Goal: Task Accomplishment & Management: Use online tool/utility

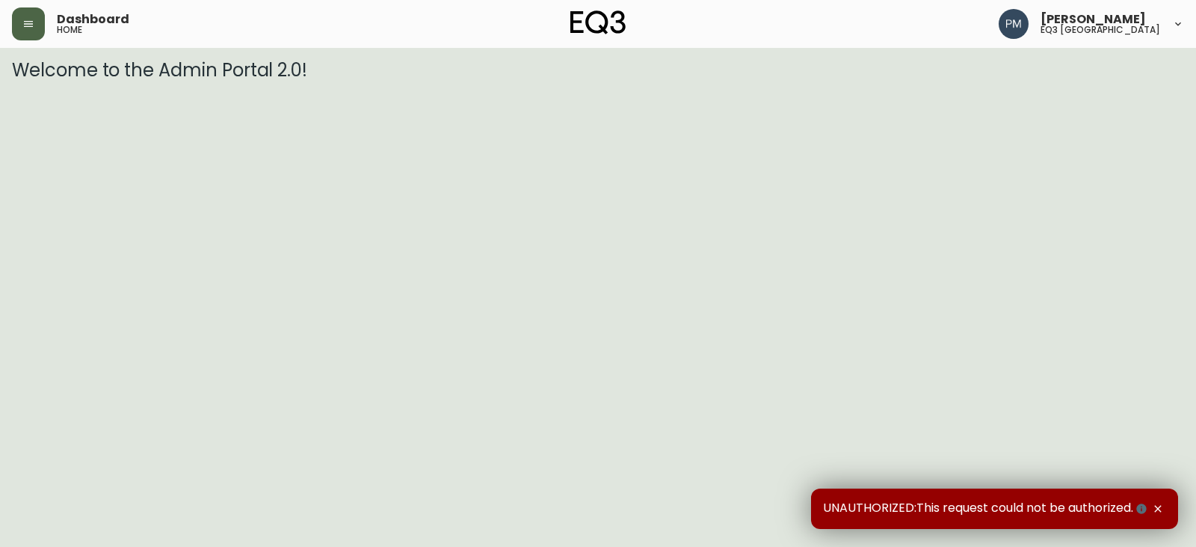
click at [23, 29] on icon "button" at bounding box center [28, 24] width 12 height 12
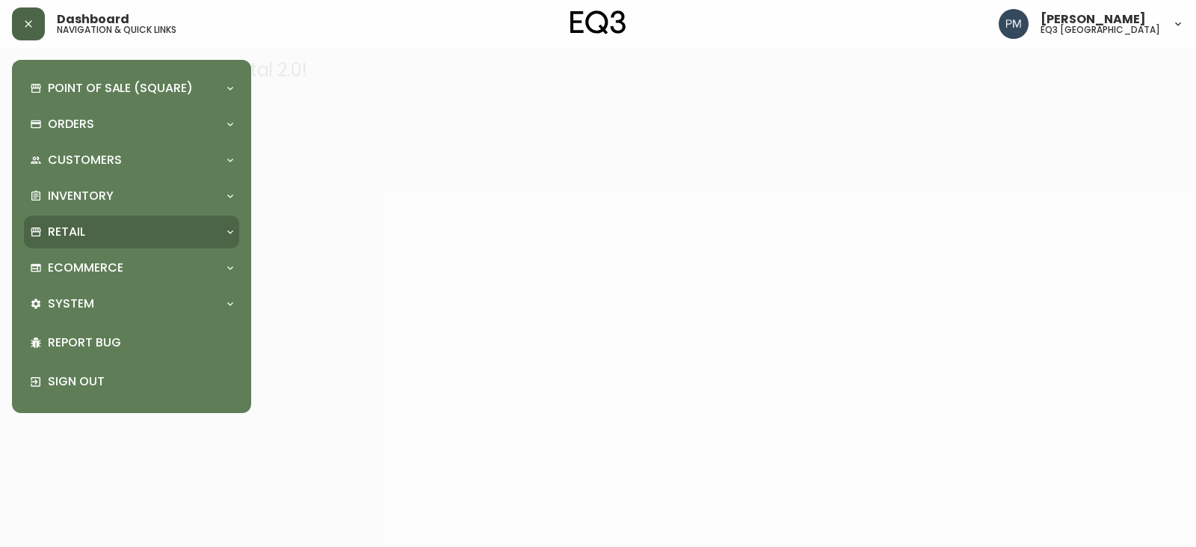
click at [72, 231] on p "Retail" at bounding box center [66, 232] width 37 height 16
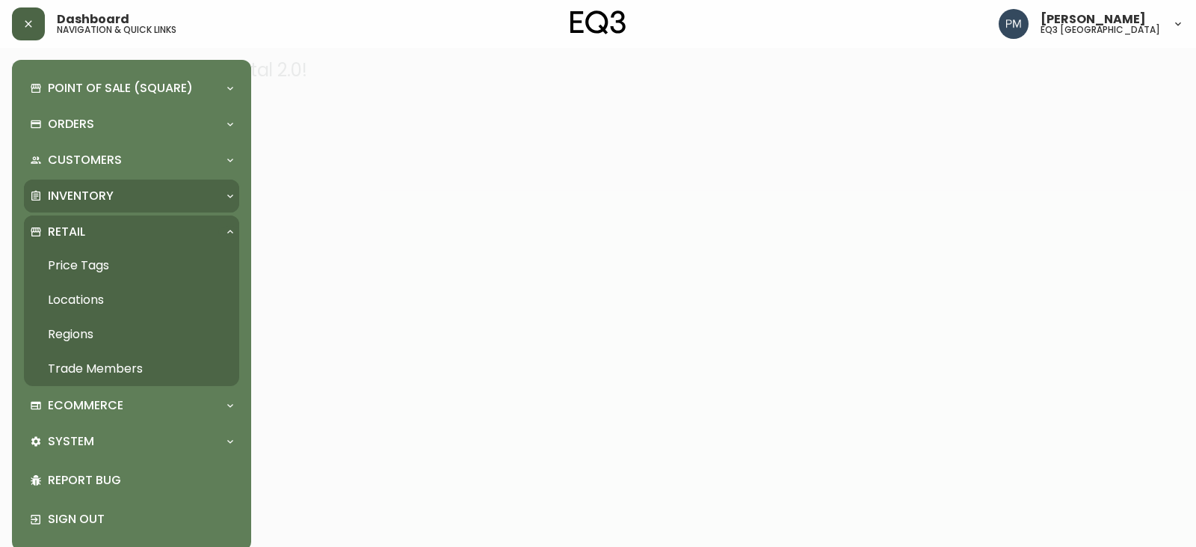
click at [88, 200] on p "Inventory" at bounding box center [81, 196] width 66 height 16
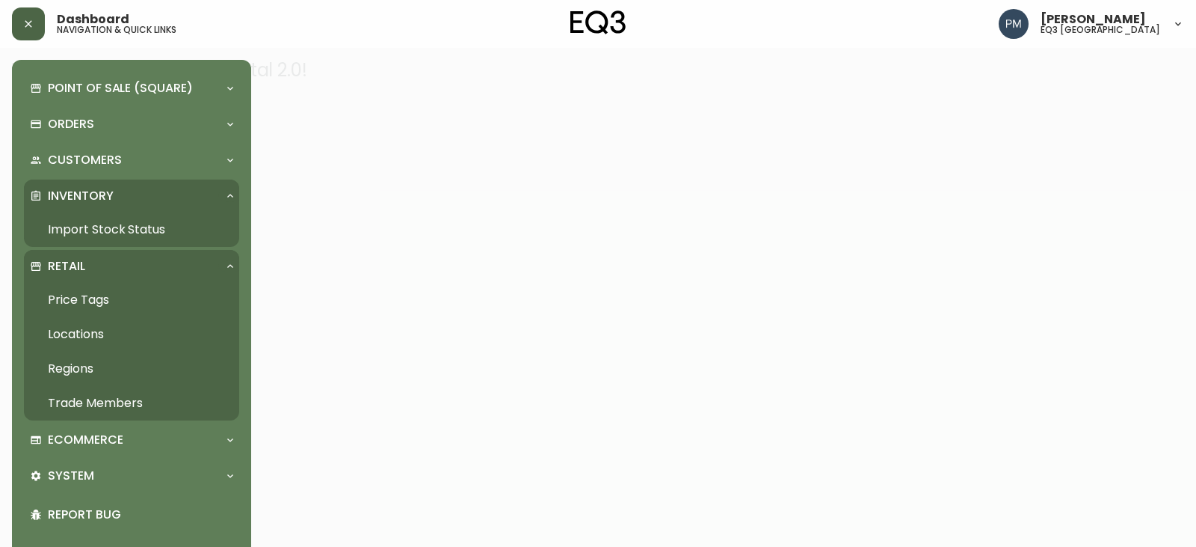
click at [82, 236] on link "Import Stock Status" at bounding box center [131, 229] width 215 height 34
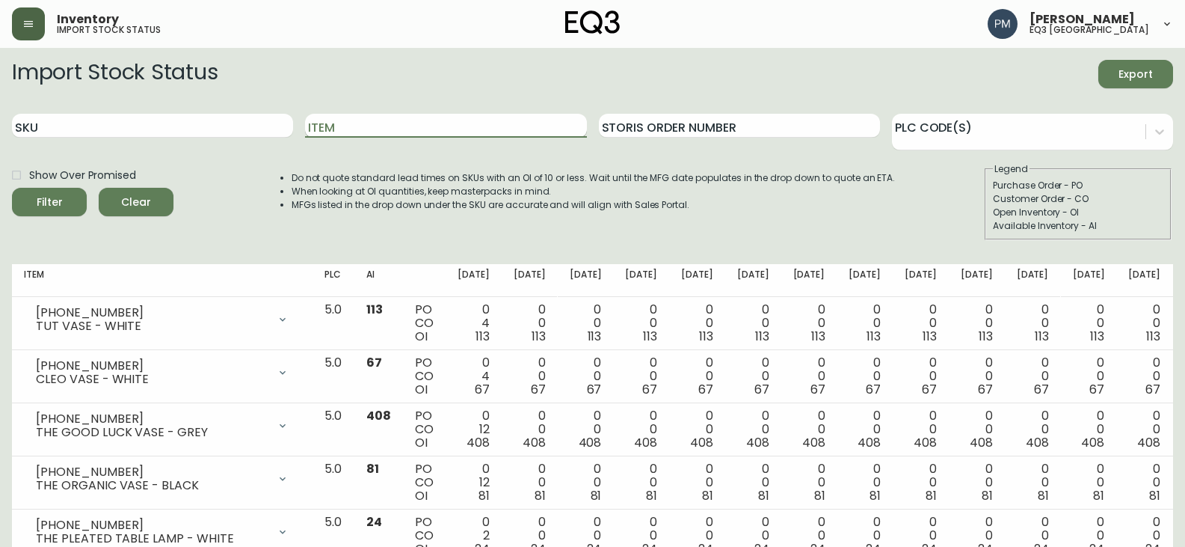
click at [330, 125] on input "Item" at bounding box center [445, 126] width 281 height 24
click at [12, 188] on button "Filter" at bounding box center [49, 202] width 75 height 28
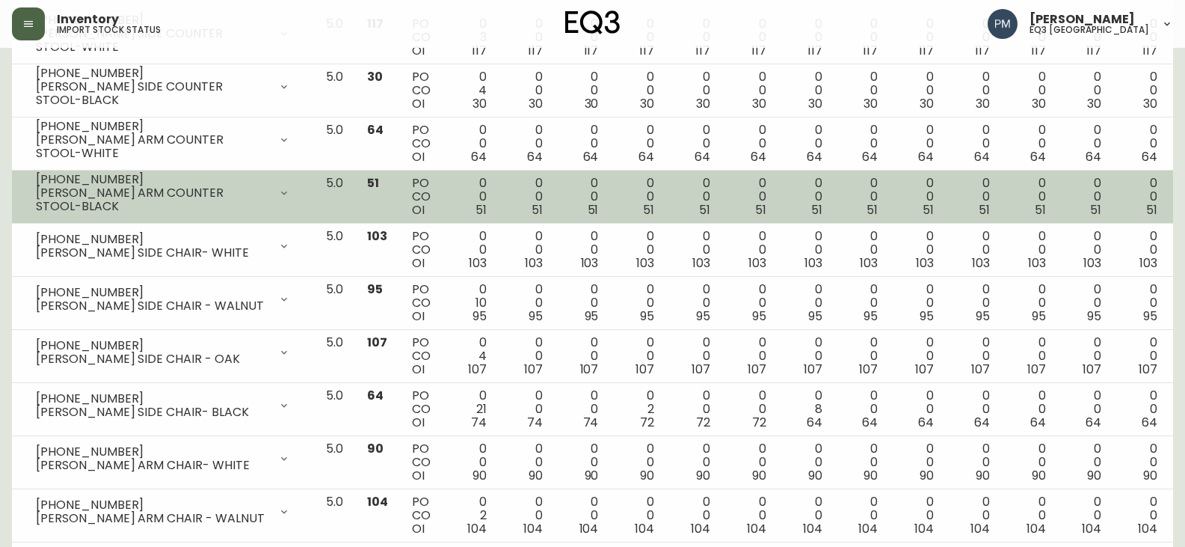
scroll to position [299, 0]
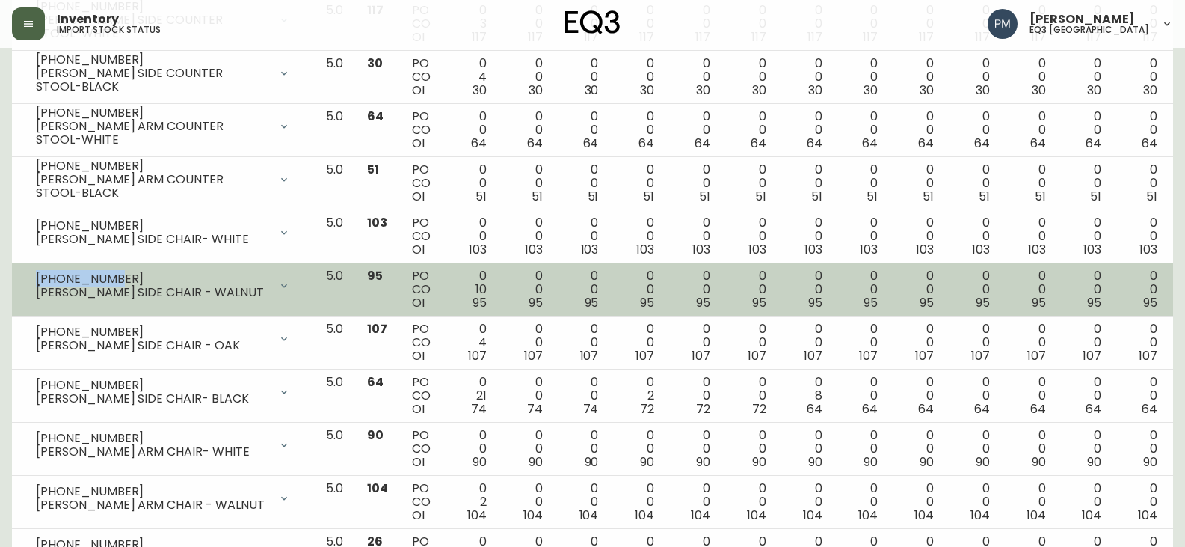
drag, startPoint x: 138, startPoint y: 278, endPoint x: 13, endPoint y: 280, distance: 124.9
click at [13, 280] on td "[PHONE_NUMBER] [PERSON_NAME] SIDE CHAIR - WALNUT Opening Balance 105 ( [DATE] )…" at bounding box center [163, 289] width 302 height 53
copy div "[PHONE_NUMBER]"
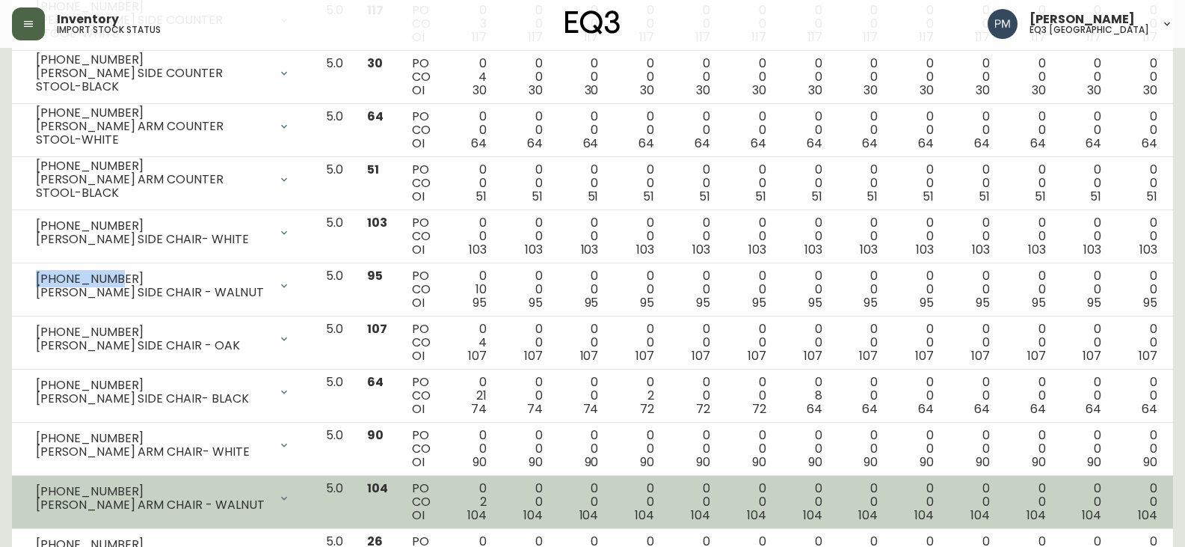
click at [169, 481] on div "[PHONE_NUMBER] [PERSON_NAME] ARM CHAIR - WALNUT" at bounding box center [163, 497] width 278 height 33
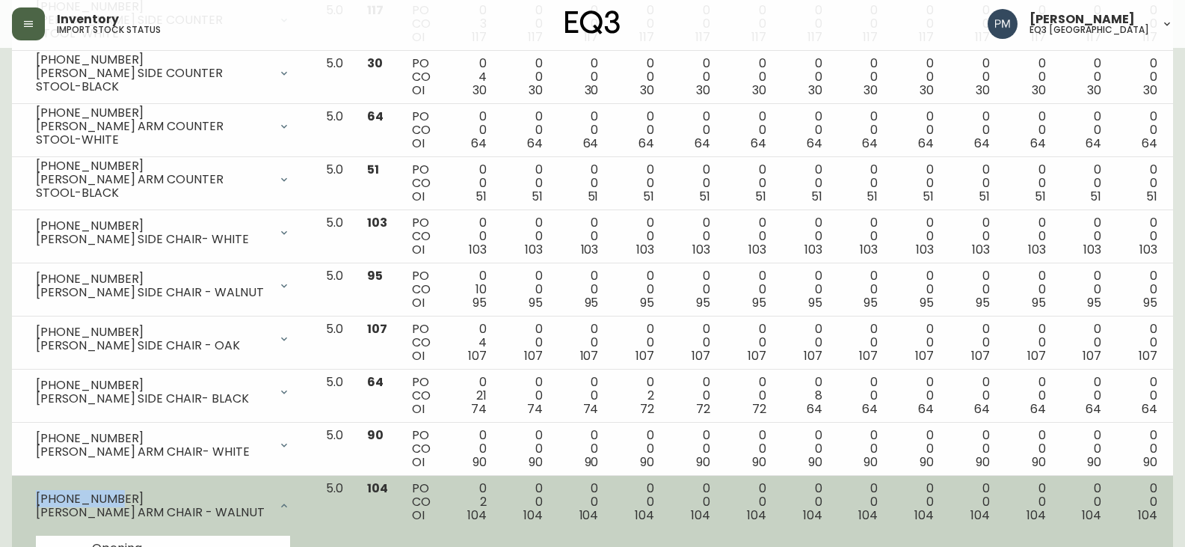
drag, startPoint x: 124, startPoint y: 493, endPoint x: 37, endPoint y: 499, distance: 87.6
click at [37, 499] on div "[PHONE_NUMBER]" at bounding box center [152, 498] width 233 height 13
copy div "[PHONE_NUMBER]"
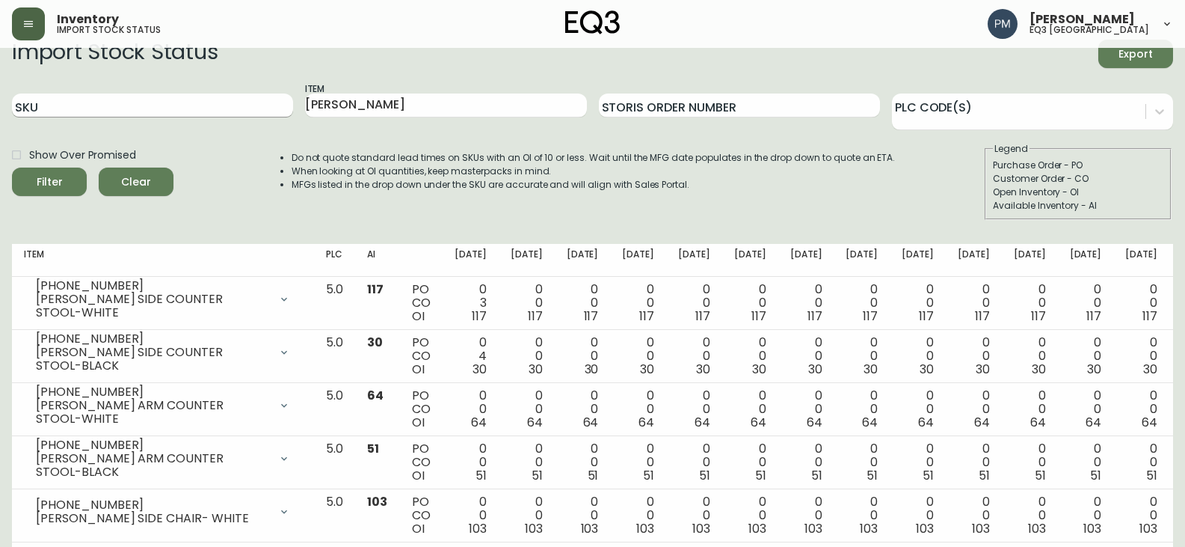
scroll to position [0, 0]
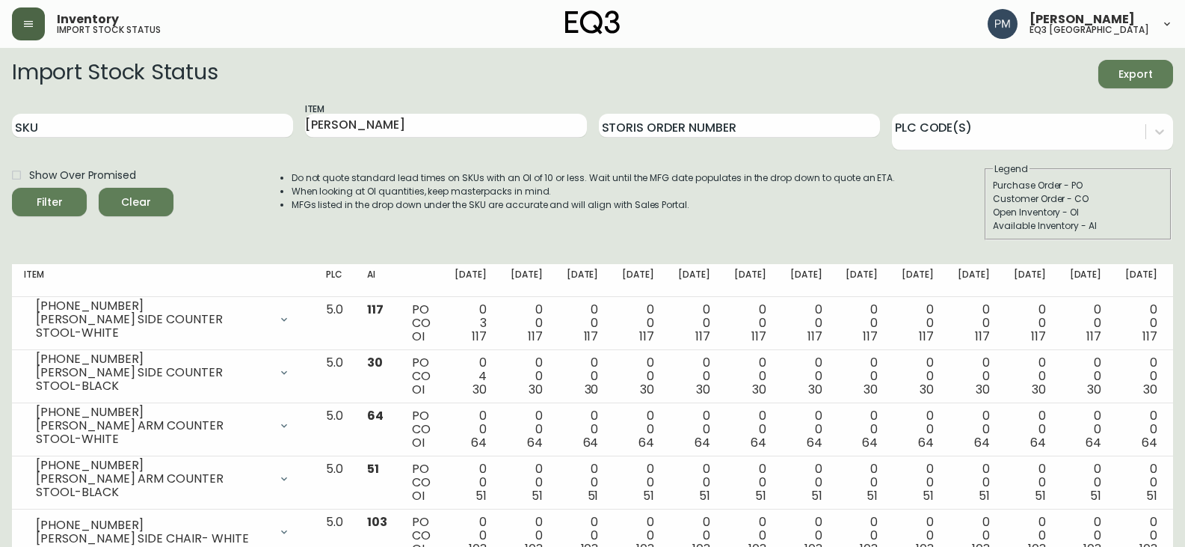
click at [330, 139] on div "[PERSON_NAME]" at bounding box center [445, 126] width 281 height 49
click at [332, 127] on input "[PERSON_NAME]" at bounding box center [445, 126] width 281 height 24
type input "Tide"
click at [12, 188] on button "Filter" at bounding box center [49, 202] width 75 height 28
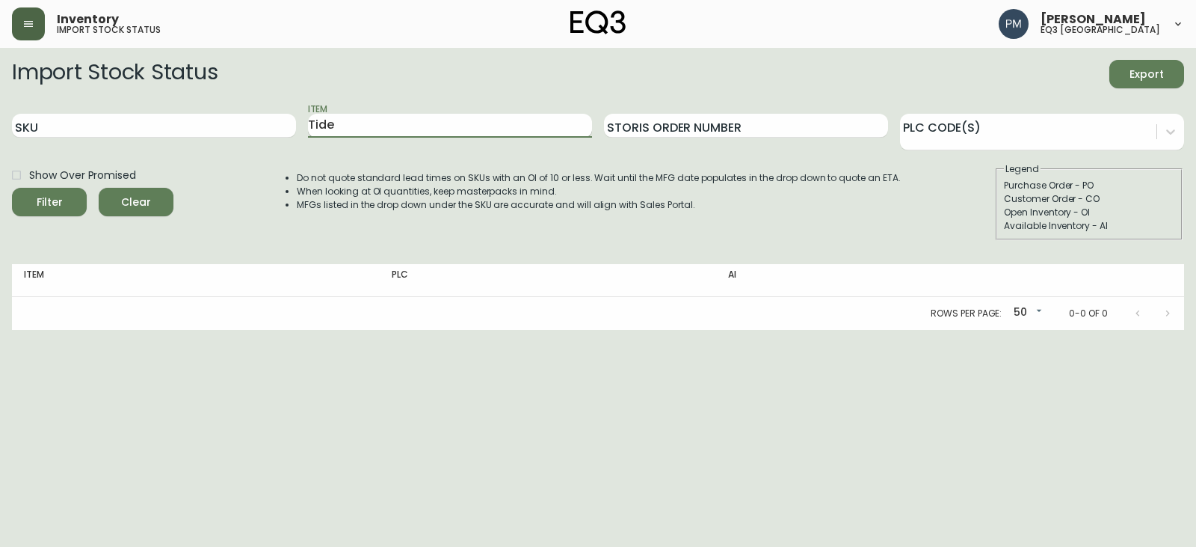
click at [332, 127] on input "Tide" at bounding box center [450, 126] width 284 height 24
click at [385, 132] on input "Trace" at bounding box center [450, 126] width 284 height 24
click at [12, 188] on button "Filter" at bounding box center [49, 202] width 75 height 28
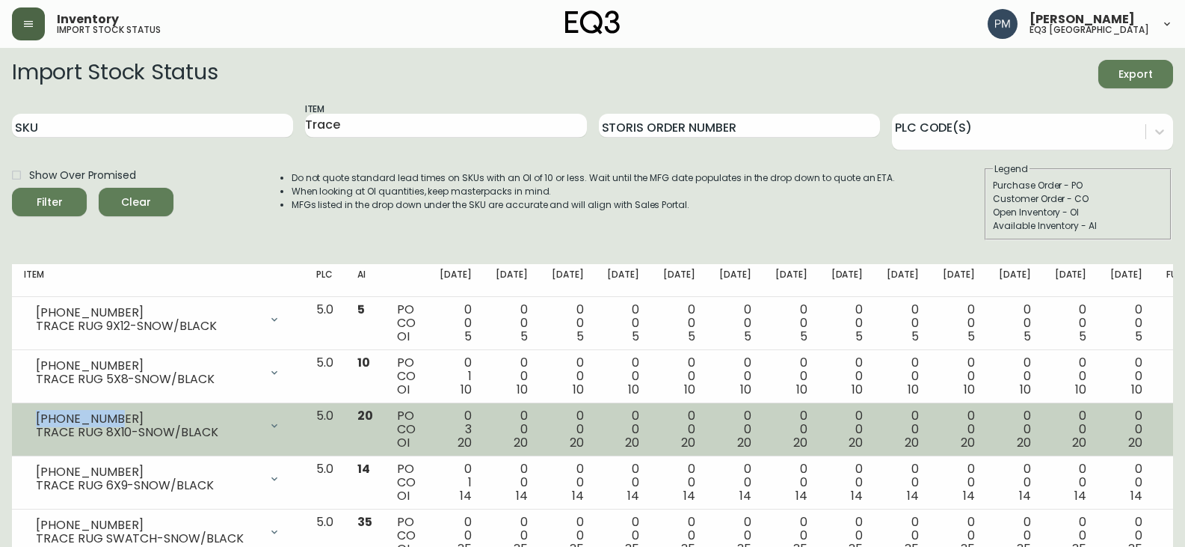
drag, startPoint x: 117, startPoint y: 411, endPoint x: 31, endPoint y: 407, distance: 86.1
click at [31, 407] on td "[PHONE_NUMBER] TRACE RUG 8X10-SNOW/BLACK Opening Balance 23 ( [DATE] ) Customer…" at bounding box center [158, 429] width 292 height 53
copy div "[PHONE_NUMBER]"
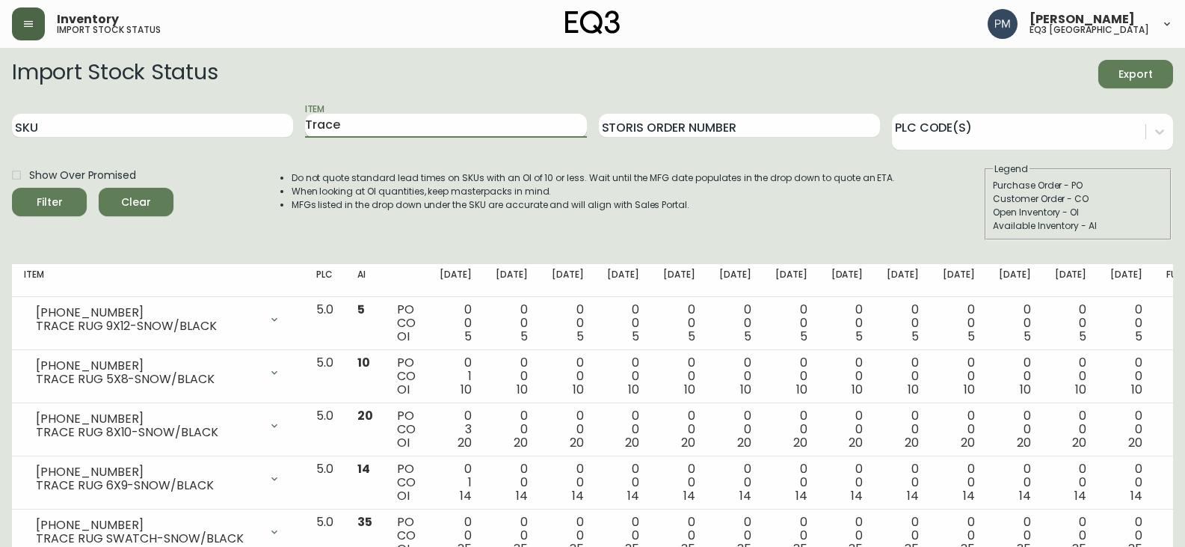
click at [321, 129] on input "Trace" at bounding box center [445, 126] width 281 height 24
click at [381, 176] on li "Do not quote standard lead times on SKUs with an OI of 10 or less. Wait until t…" at bounding box center [594, 177] width 604 height 13
click at [330, 124] on input "Trace" at bounding box center [445, 126] width 281 height 24
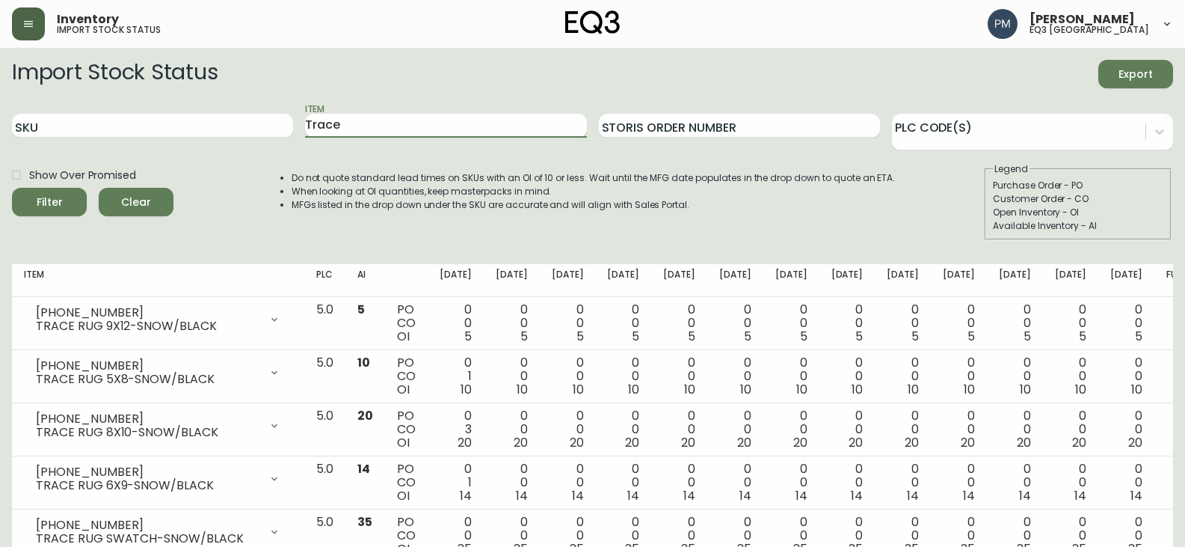
type input "D"
type input "[PERSON_NAME]"
click at [12, 188] on button "Filter" at bounding box center [49, 202] width 75 height 28
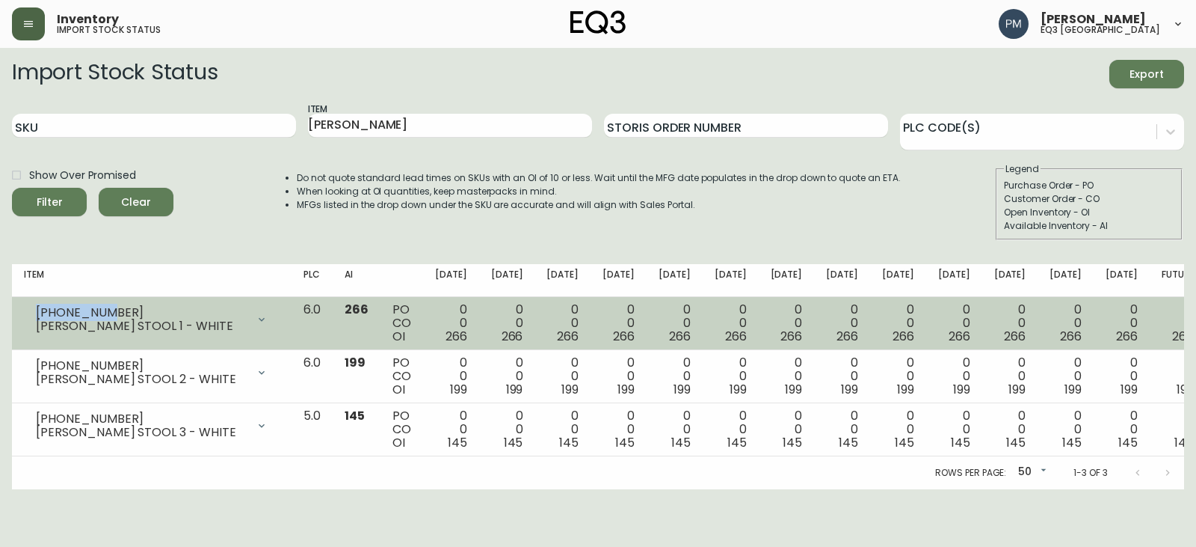
drag, startPoint x: 106, startPoint y: 314, endPoint x: 33, endPoint y: 312, distance: 73.3
click at [33, 312] on div "[PHONE_NUMBER] [PERSON_NAME] STOOL 1 - WHITE" at bounding box center [152, 319] width 256 height 33
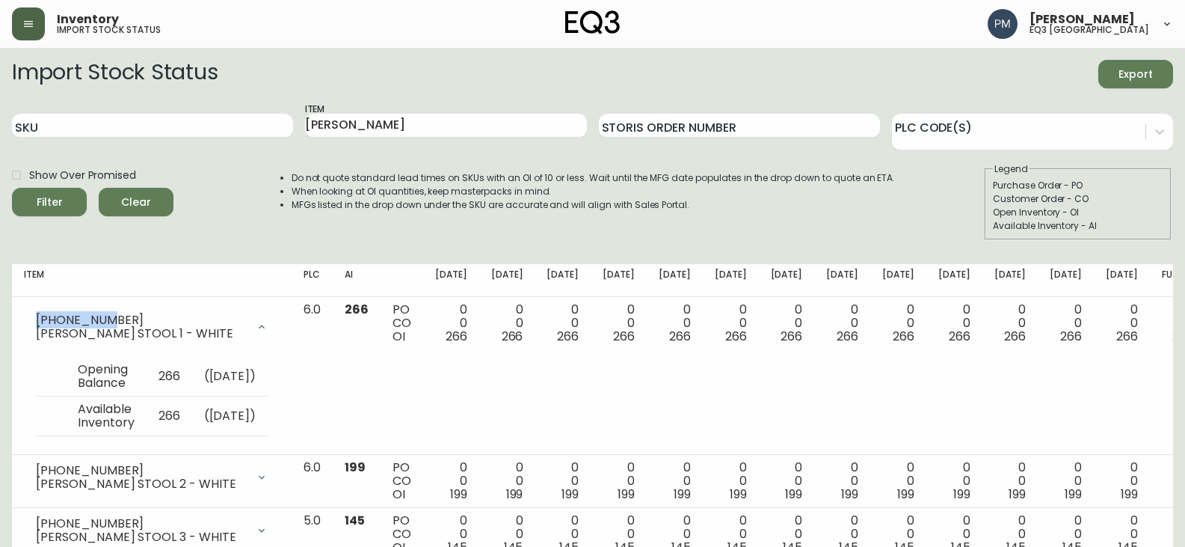
copy div "[PHONE_NUMBER]"
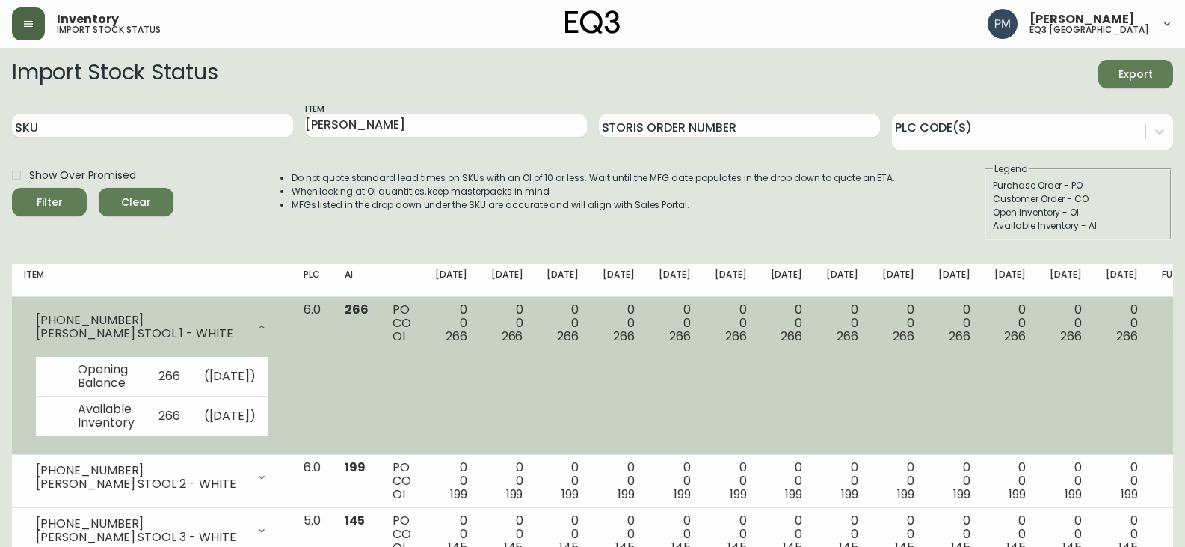
click at [91, 328] on div "[PERSON_NAME] STOOL 1 - WHITE" at bounding box center [141, 333] width 211 height 13
drag, startPoint x: 116, startPoint y: 318, endPoint x: 37, endPoint y: 315, distance: 79.3
click at [37, 315] on div "[PHONE_NUMBER]" at bounding box center [141, 319] width 211 height 13
copy div "[PHONE_NUMBER]"
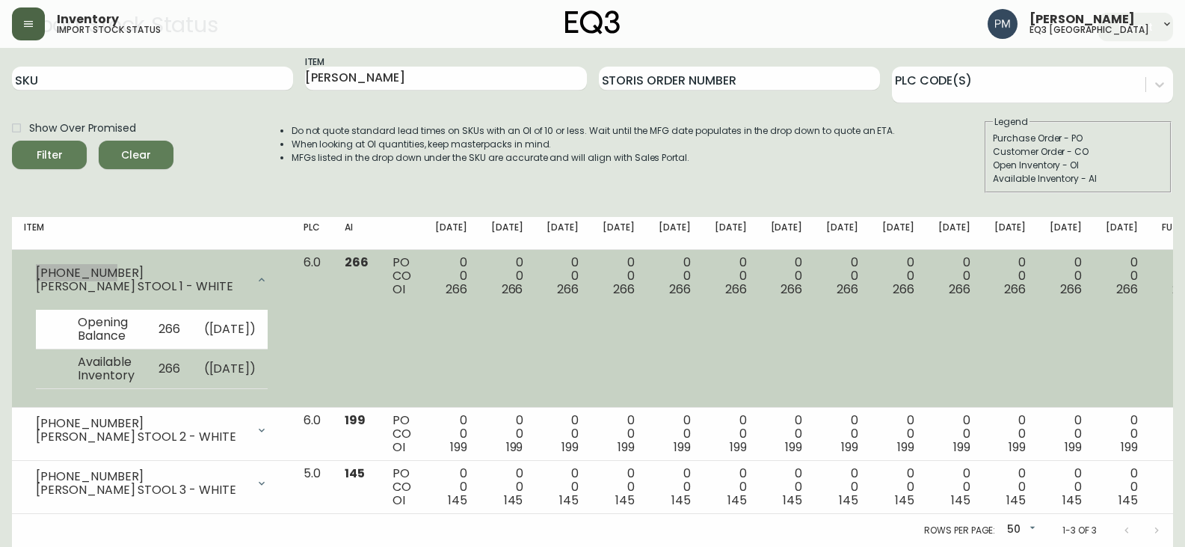
scroll to position [74, 0]
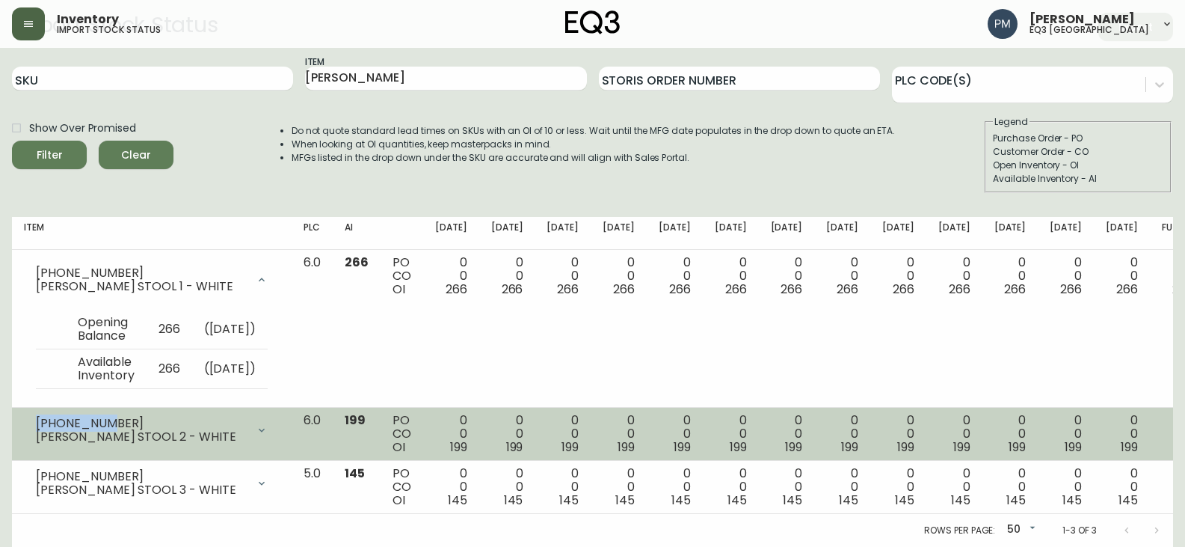
drag, startPoint x: 111, startPoint y: 418, endPoint x: 37, endPoint y: 422, distance: 74.9
click at [37, 422] on div "[PHONE_NUMBER]" at bounding box center [141, 422] width 211 height 13
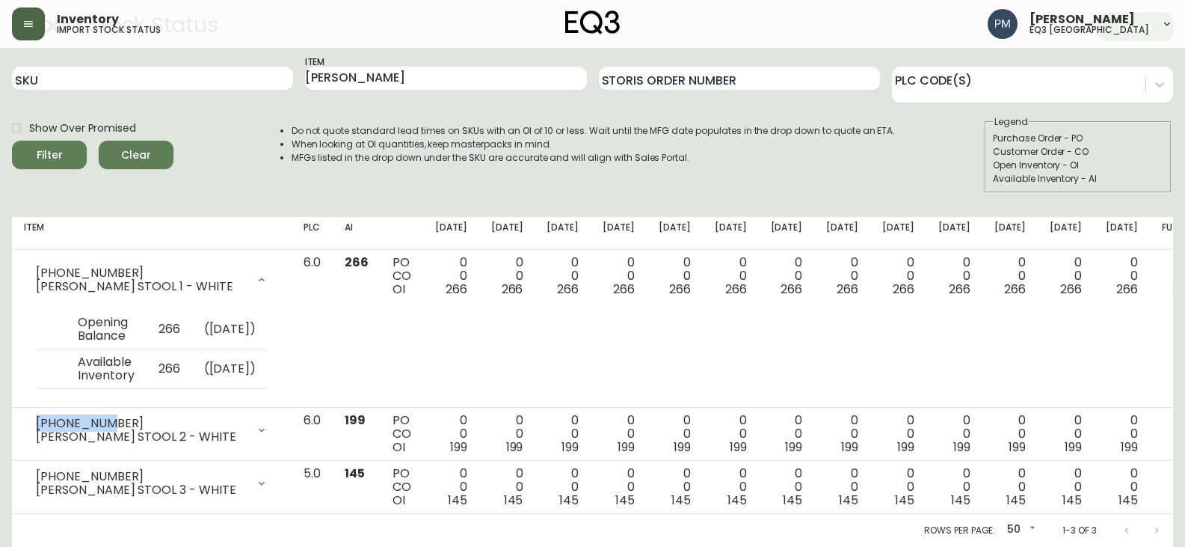
copy div "[PHONE_NUMBER]"
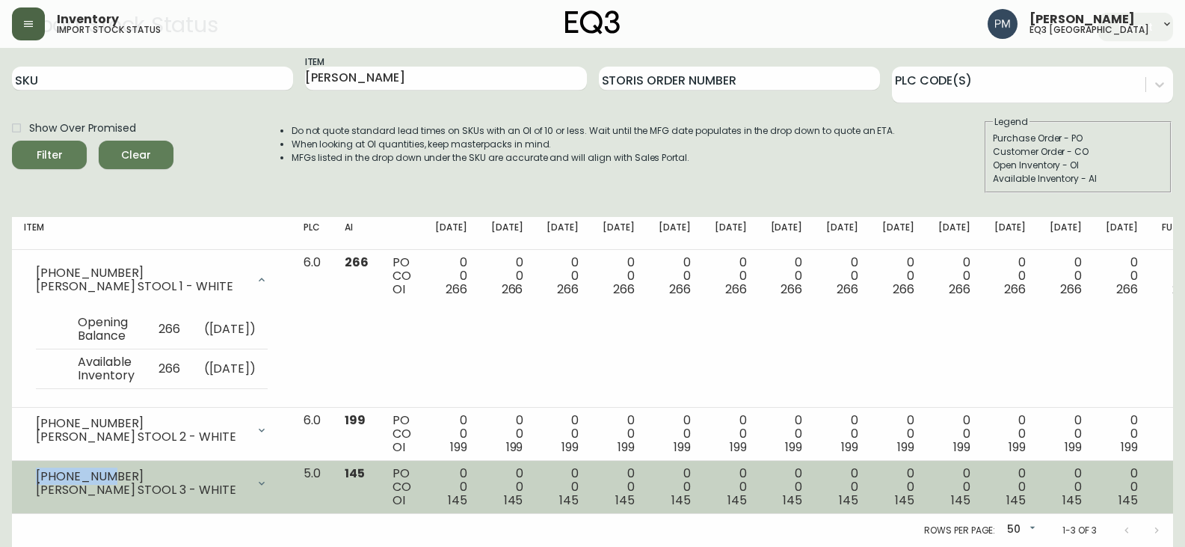
drag, startPoint x: 113, startPoint y: 477, endPoint x: 31, endPoint y: 475, distance: 82.3
click at [31, 475] on div "[PHONE_NUMBER] [PERSON_NAME] STOOL 3 - WHITE" at bounding box center [152, 483] width 256 height 33
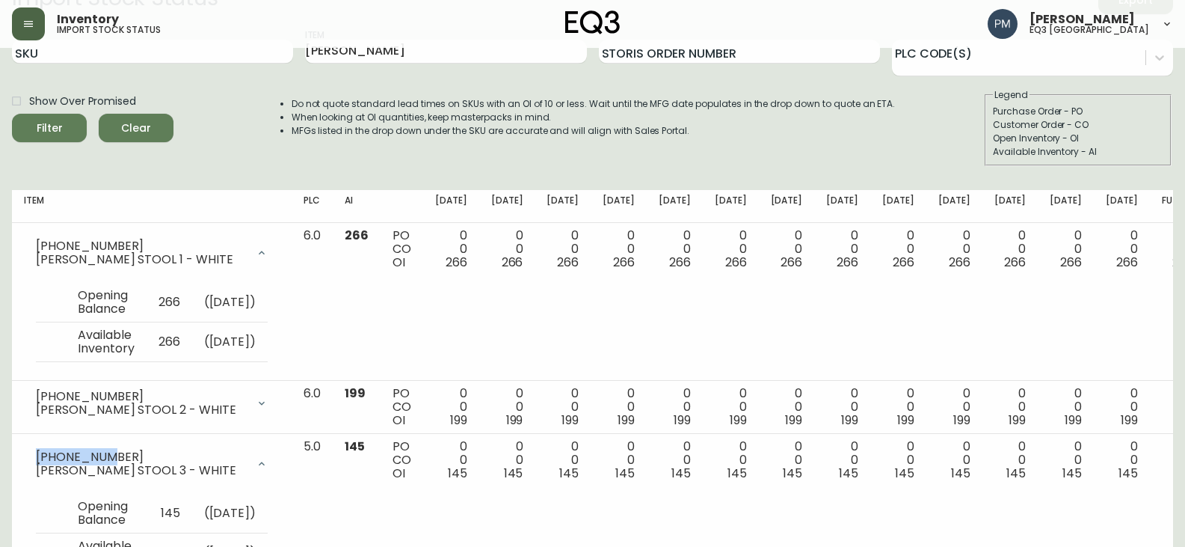
copy div "[PHONE_NUMBER]"
